Goal: Task Accomplishment & Management: Use online tool/utility

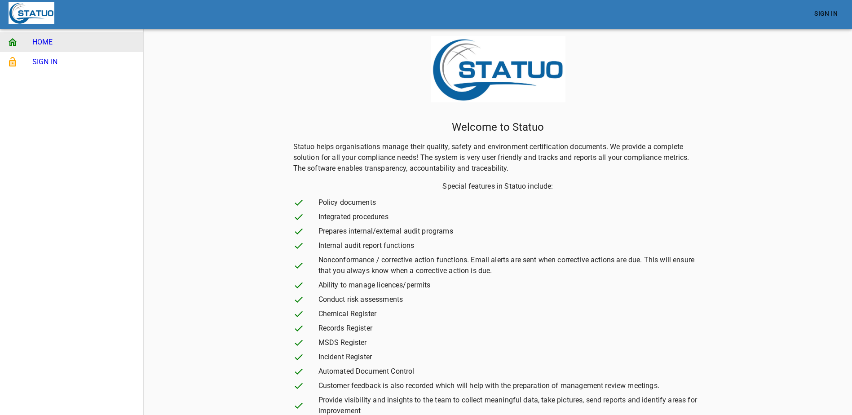
click at [50, 60] on span "SIGN IN" at bounding box center [84, 62] width 104 height 11
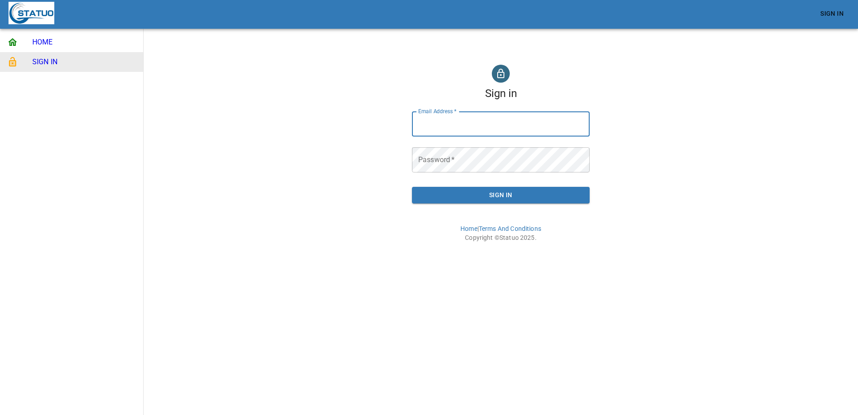
type input "[EMAIL_ADDRESS][DOMAIN_NAME]"
click at [495, 190] on span "Sign In" at bounding box center [500, 194] width 163 height 11
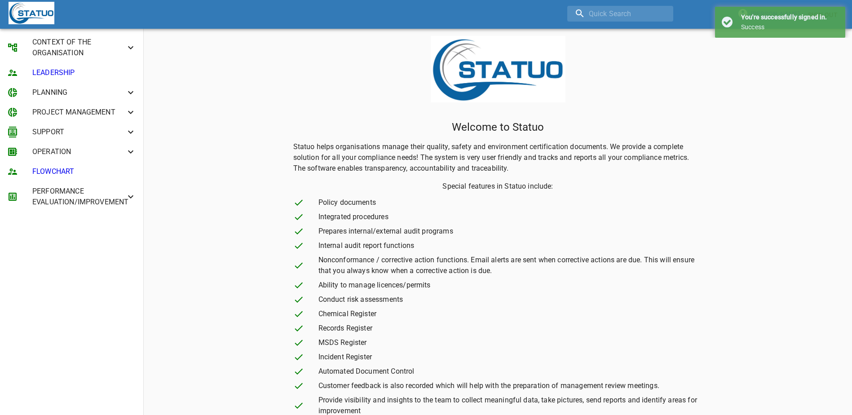
click at [93, 109] on span "PROJECT MANAGEMENT" at bounding box center [78, 112] width 93 height 11
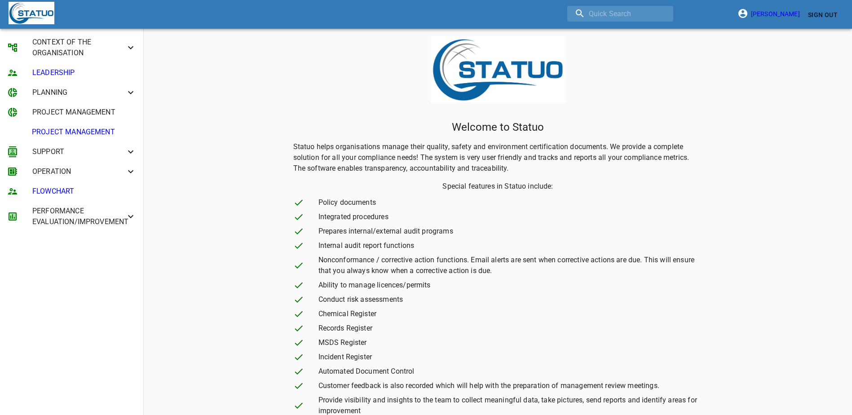
click at [61, 145] on li "SUPPORT" at bounding box center [71, 152] width 143 height 20
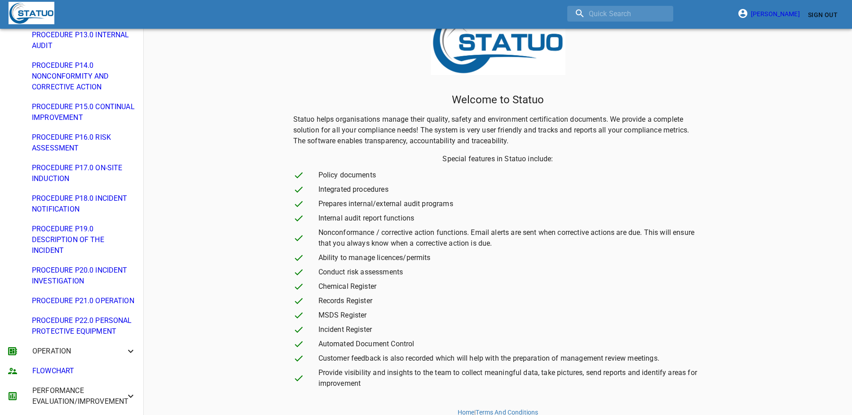
scroll to position [42, 0]
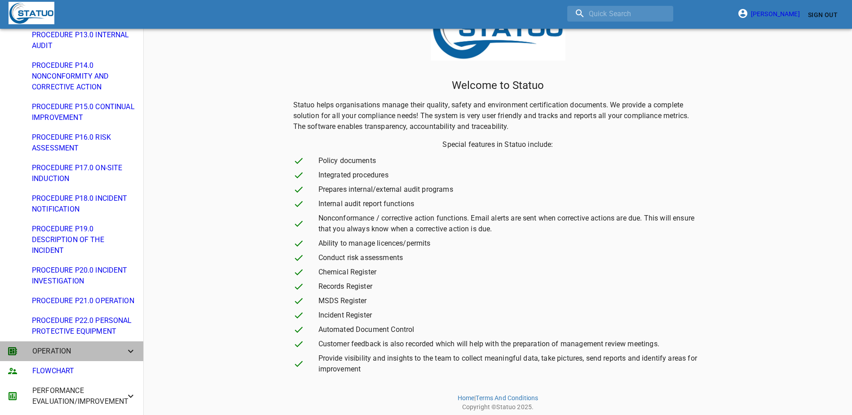
click at [72, 349] on span "OPERATION" at bounding box center [78, 351] width 93 height 11
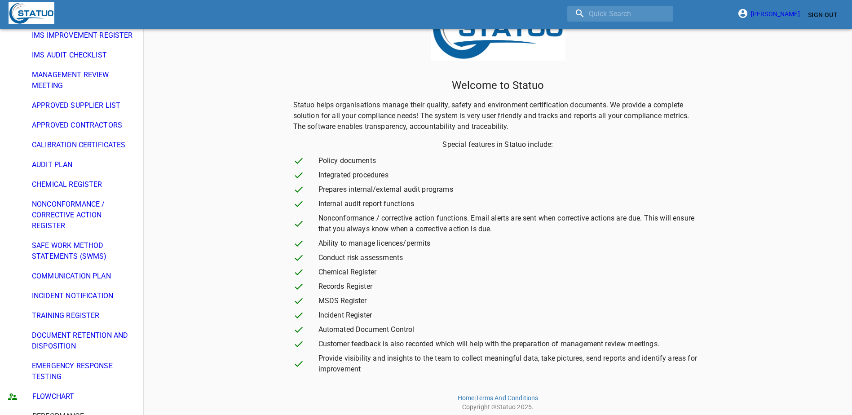
scroll to position [869, 0]
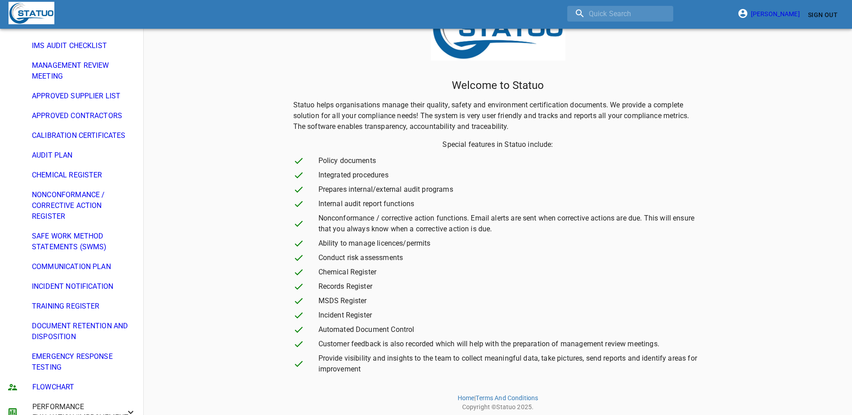
click at [68, 51] on span "IMS AUDIT CHECKLIST" at bounding box center [84, 45] width 104 height 11
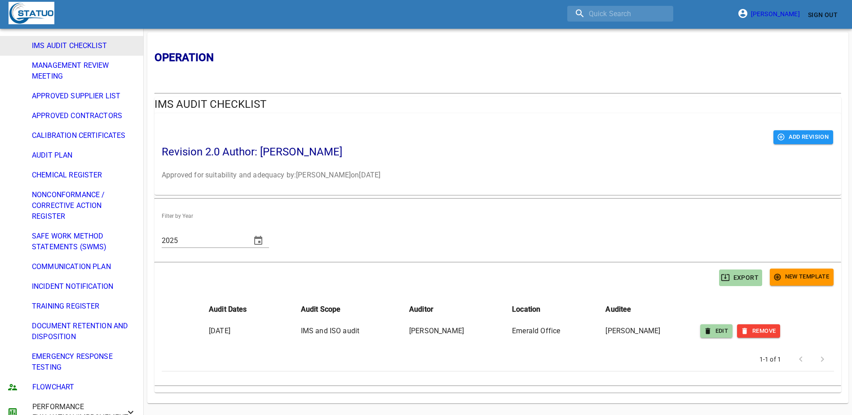
click at [96, 82] on span "MANAGEMENT REVIEW MEETING" at bounding box center [84, 71] width 104 height 22
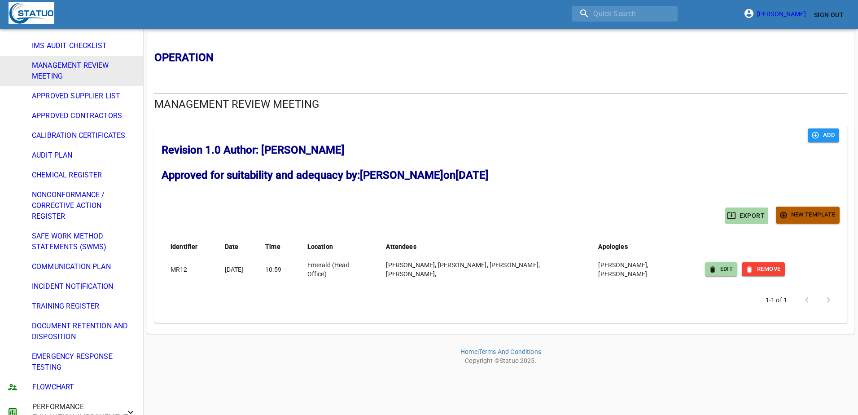
click at [816, 216] on span "New Template" at bounding box center [808, 215] width 55 height 10
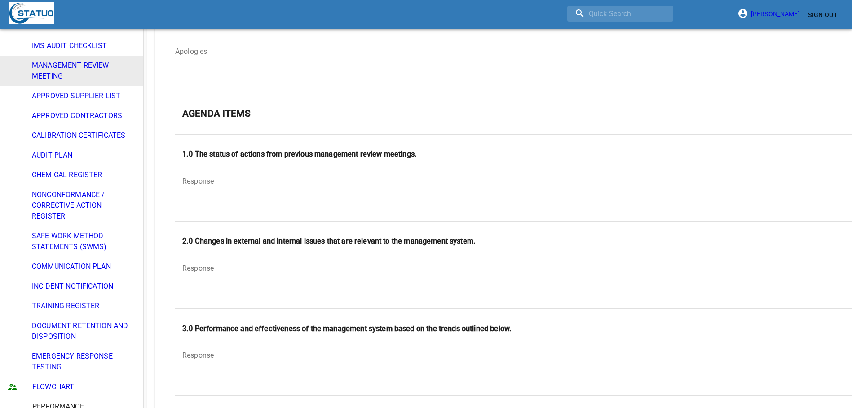
scroll to position [314, 0]
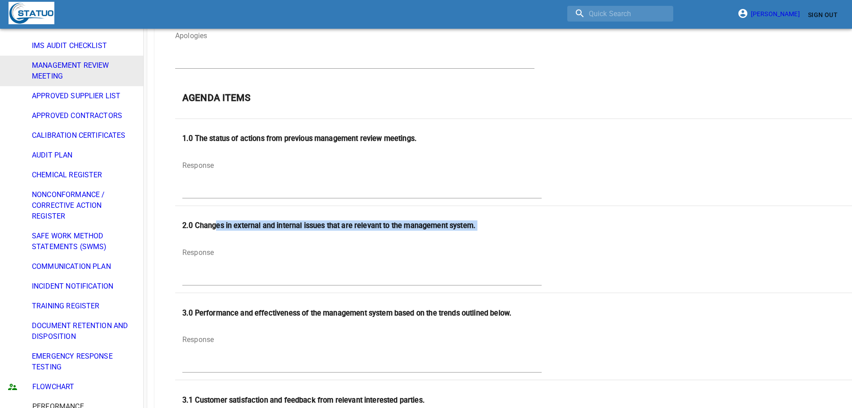
drag, startPoint x: 238, startPoint y: 225, endPoint x: 488, endPoint y: 232, distance: 250.6
click at [488, 232] on th "2.0 Changes in external and internal issues that are relevant to the management…" at bounding box center [520, 249] width 690 height 87
click at [324, 257] on textarea "simple table" at bounding box center [361, 265] width 359 height 34
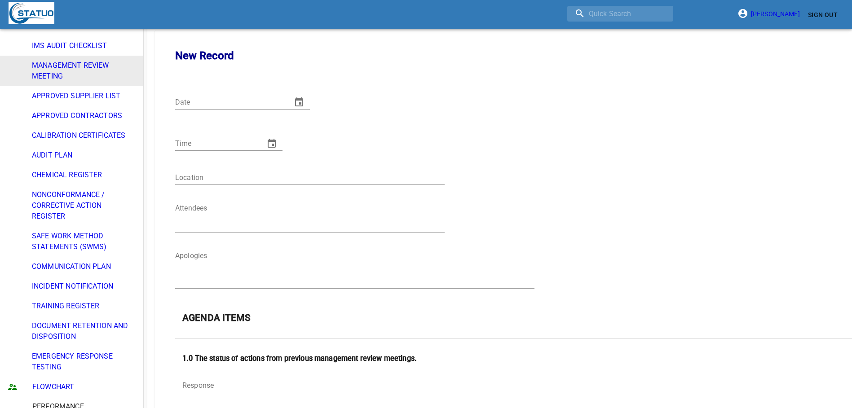
scroll to position [0, 0]
